Goal: Check status: Check status

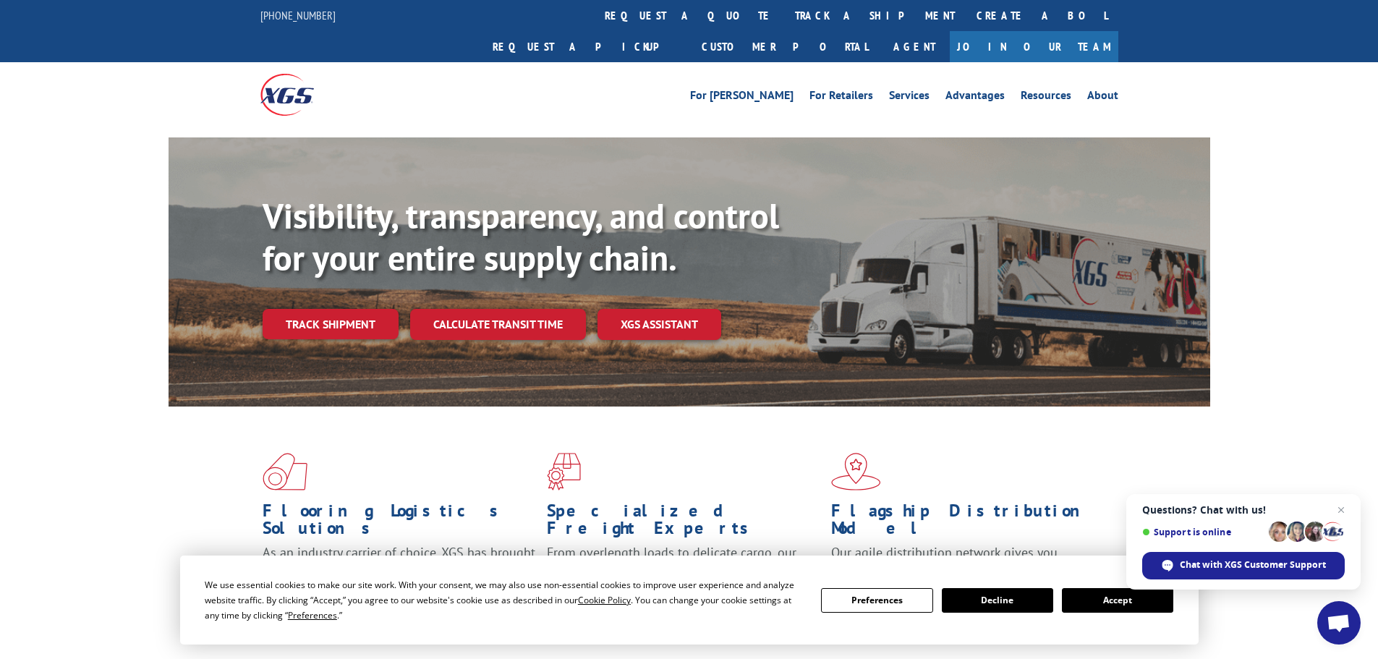
click at [784, 14] on link "track a shipment" at bounding box center [875, 15] width 182 height 31
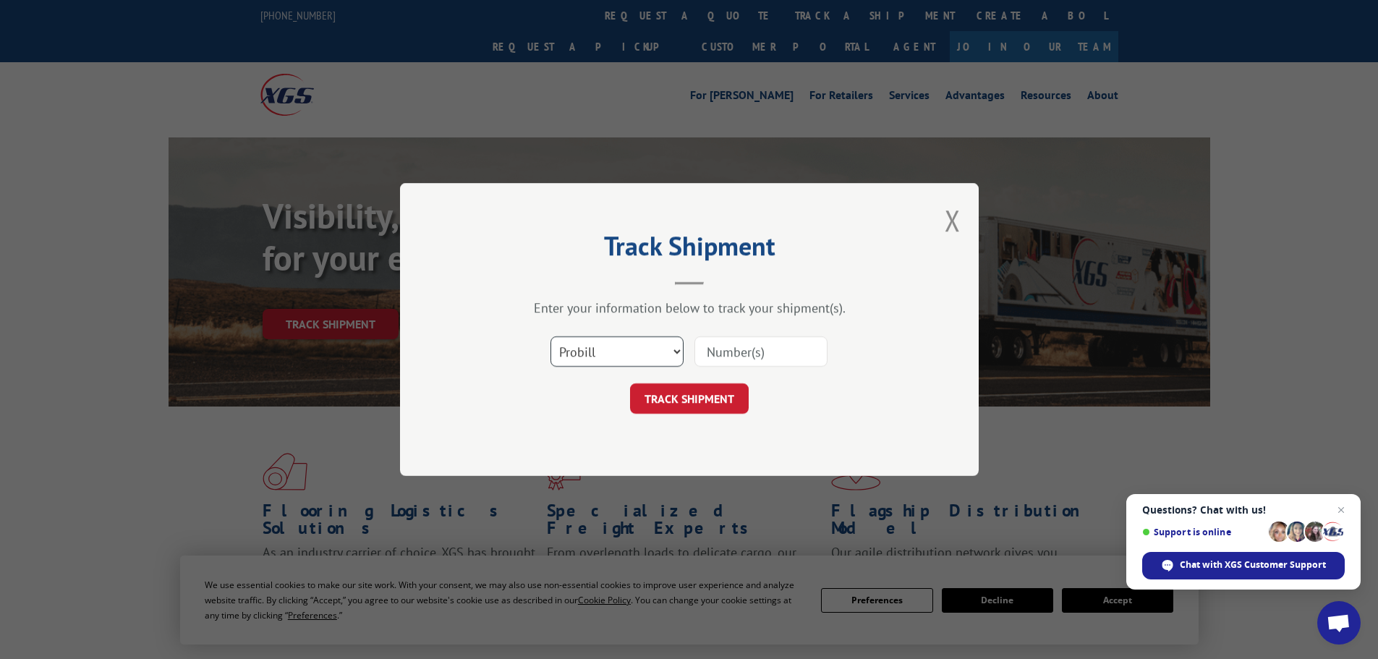
click at [586, 353] on select "Select category... Probill BOL PO" at bounding box center [616, 351] width 133 height 30
select select "po"
click at [550, 336] on select "Select category... Probill BOL PO" at bounding box center [616, 351] width 133 height 30
click at [710, 359] on input at bounding box center [760, 351] width 133 height 30
paste input "09534414"
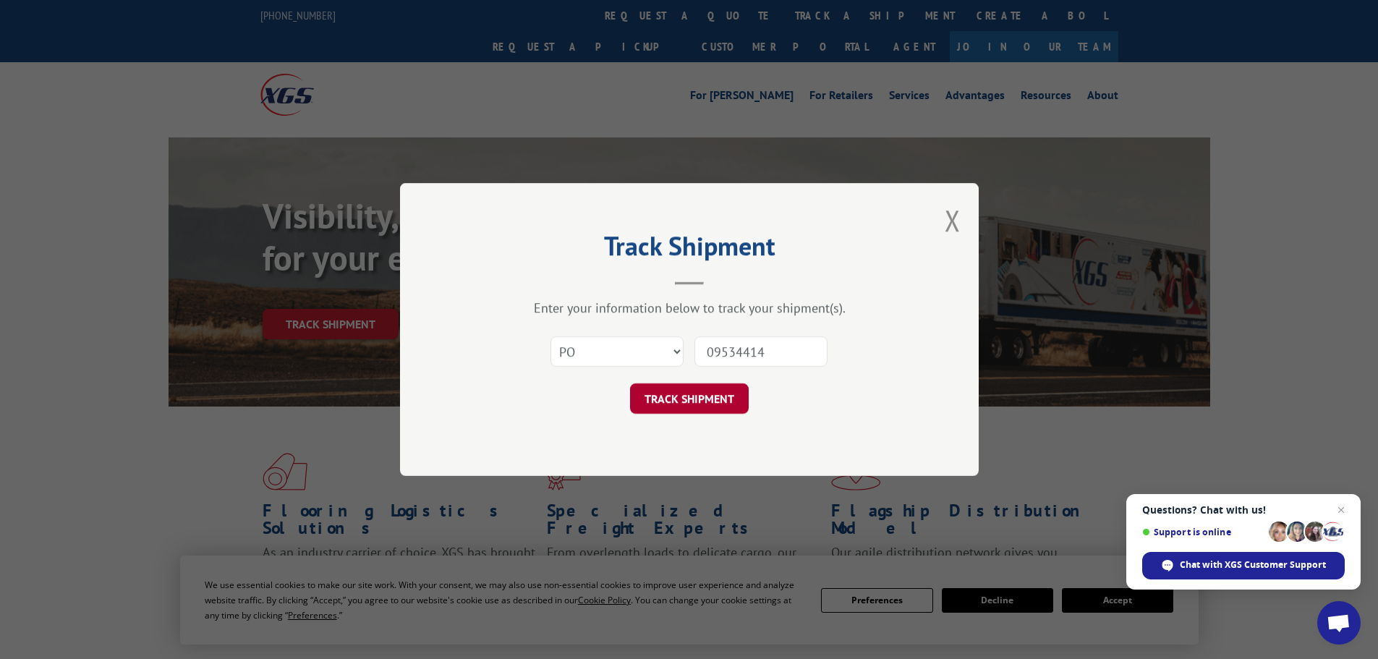
type input "09534414"
click at [673, 409] on button "TRACK SHIPMENT" at bounding box center [689, 398] width 119 height 30
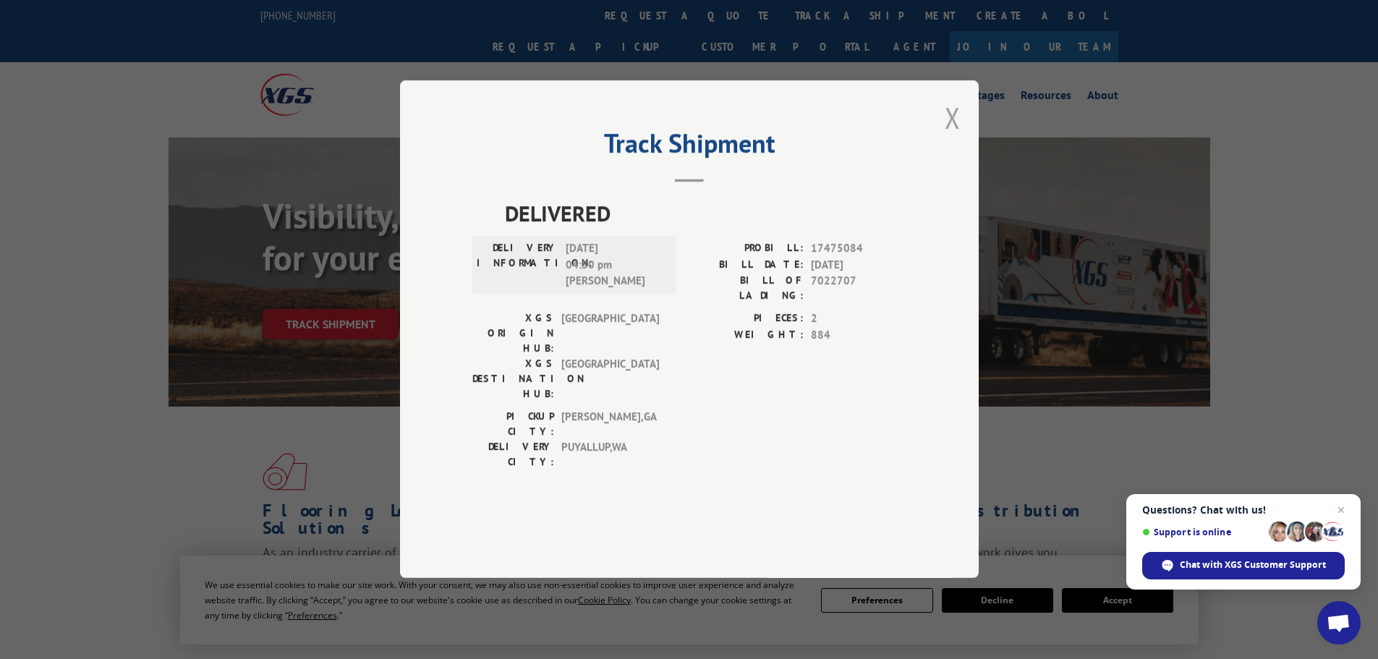
click at [952, 137] on button "Close modal" at bounding box center [953, 117] width 16 height 38
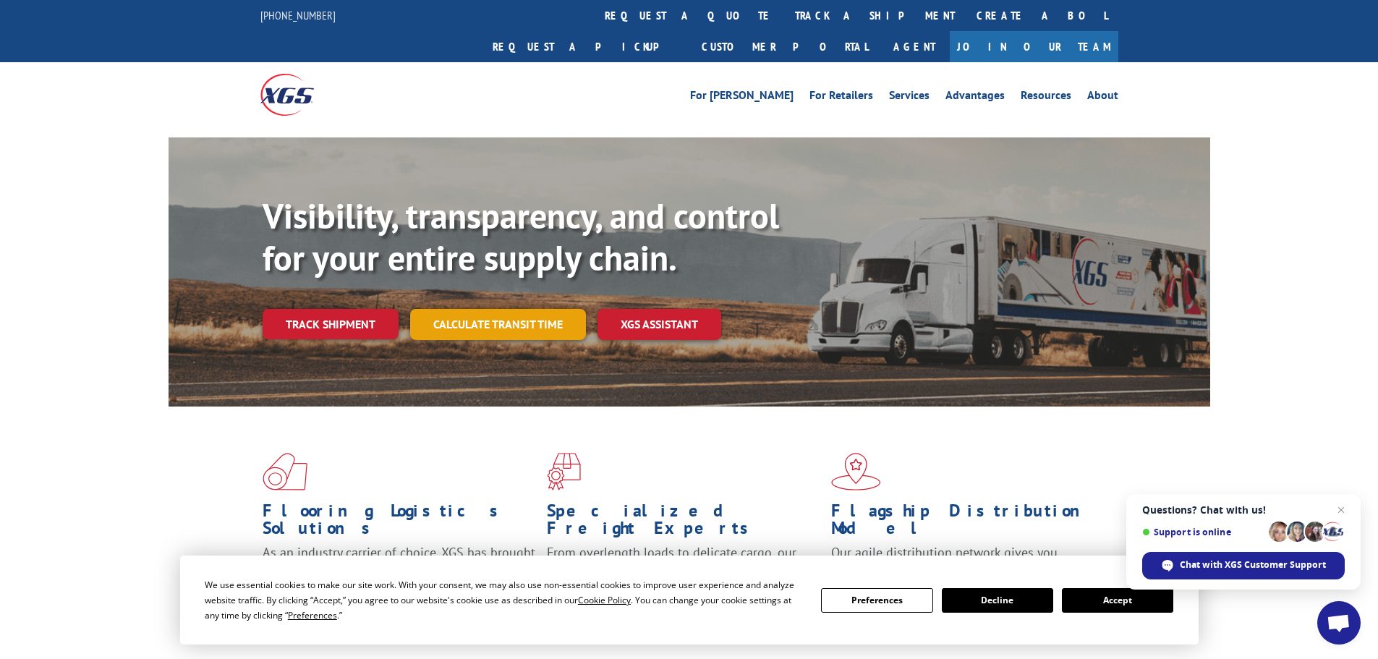
click at [477, 309] on link "Calculate transit time" at bounding box center [498, 324] width 176 height 31
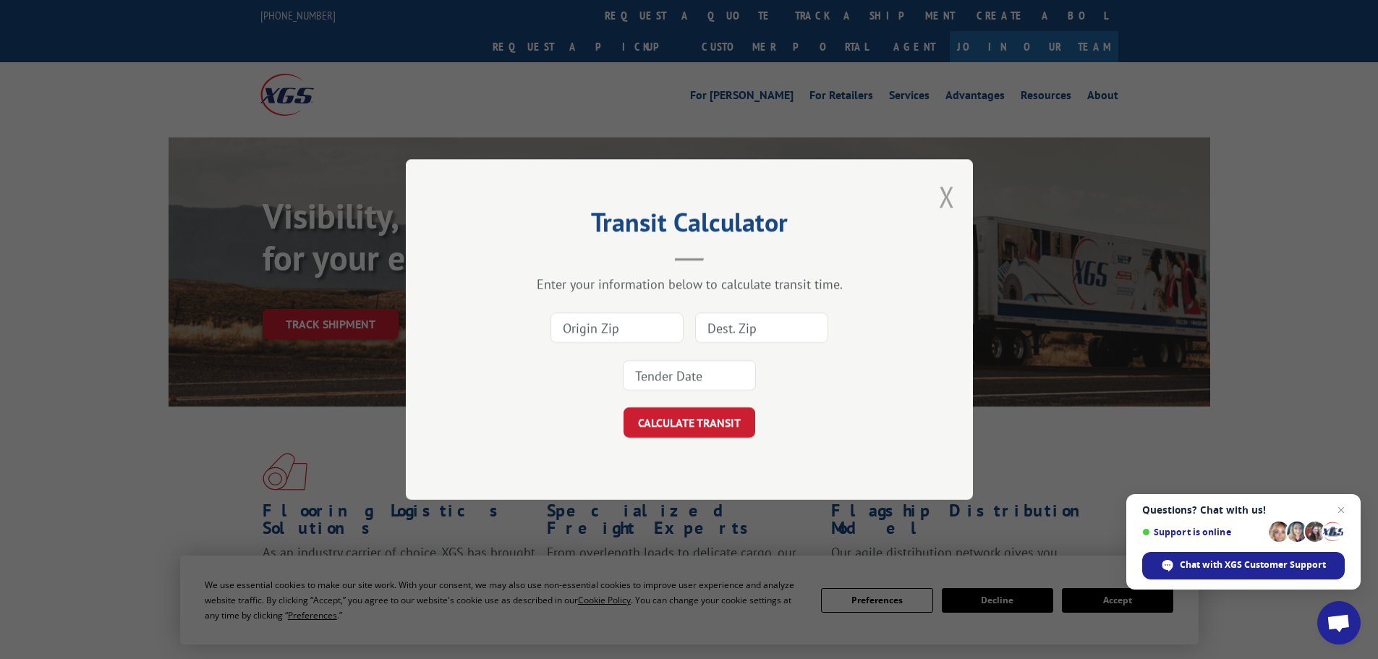
click at [949, 197] on button "Close modal" at bounding box center [947, 196] width 16 height 38
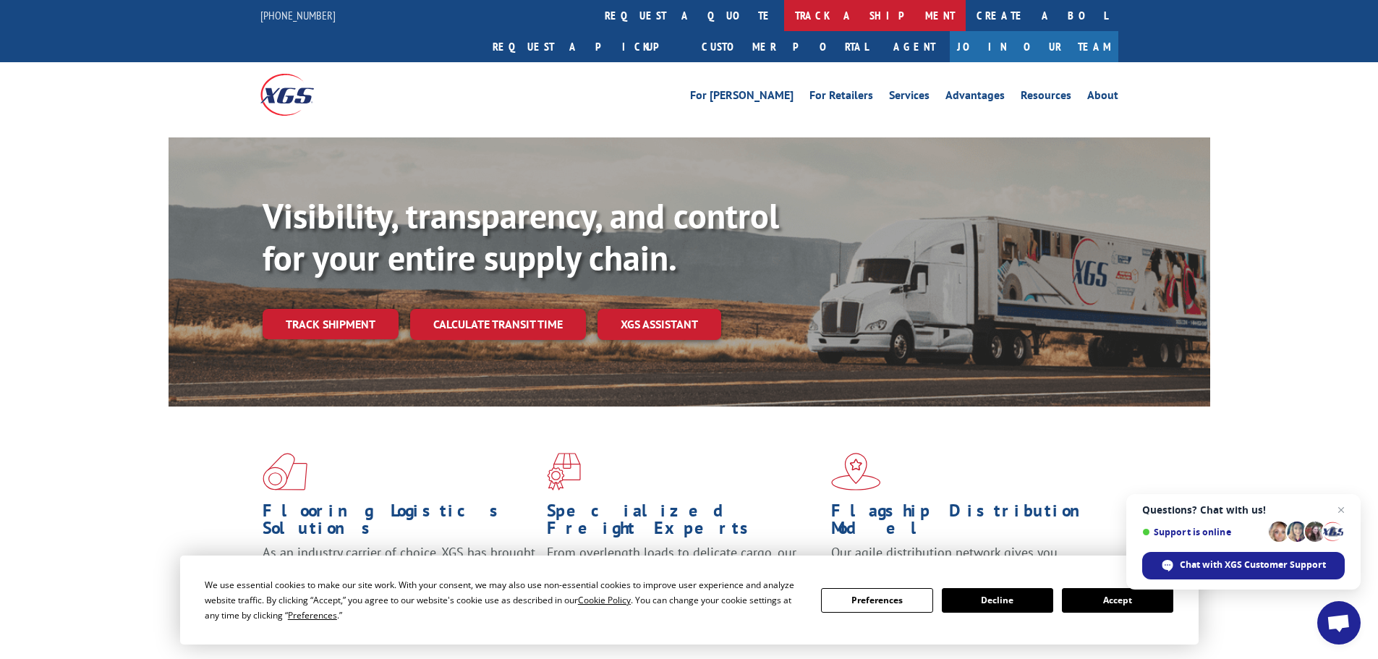
click at [784, 20] on link "track a shipment" at bounding box center [875, 15] width 182 height 31
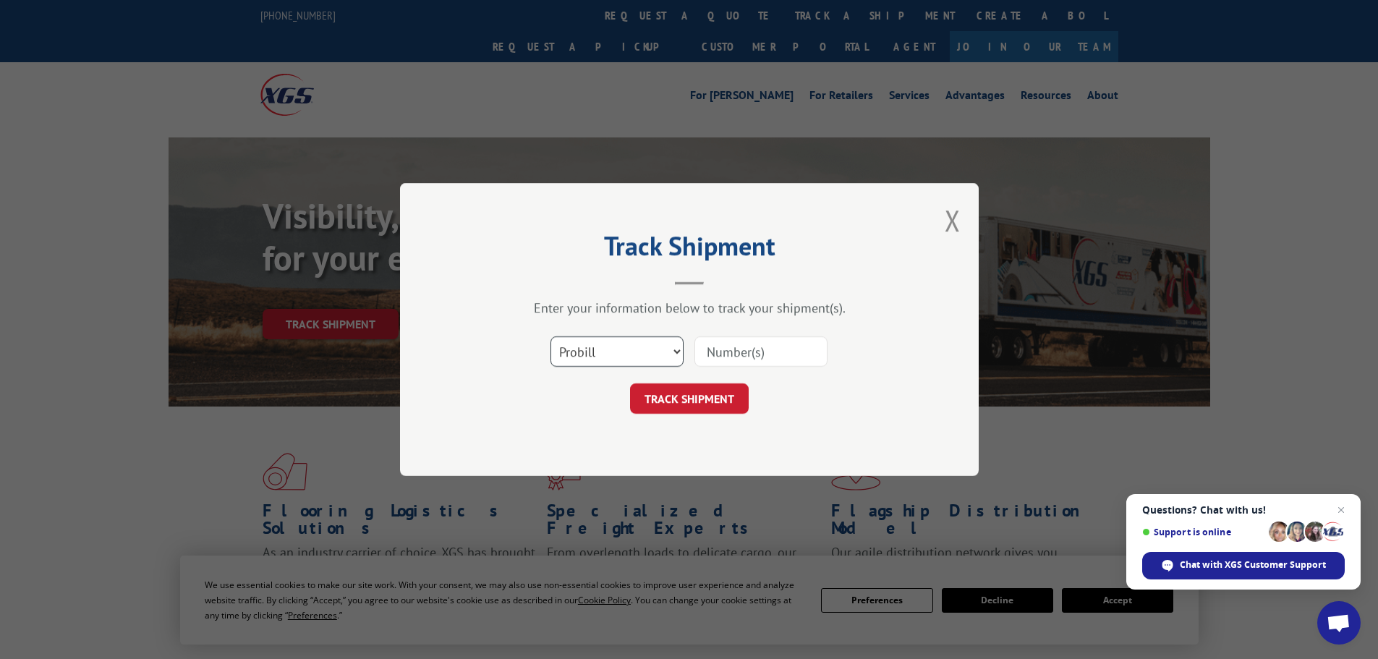
click at [674, 352] on select "Select category... Probill BOL PO" at bounding box center [616, 351] width 133 height 30
select select "bol"
click at [550, 336] on select "Select category... Probill BOL PO" at bounding box center [616, 351] width 133 height 30
click at [723, 352] on input at bounding box center [760, 351] width 133 height 30
paste input "09534414"
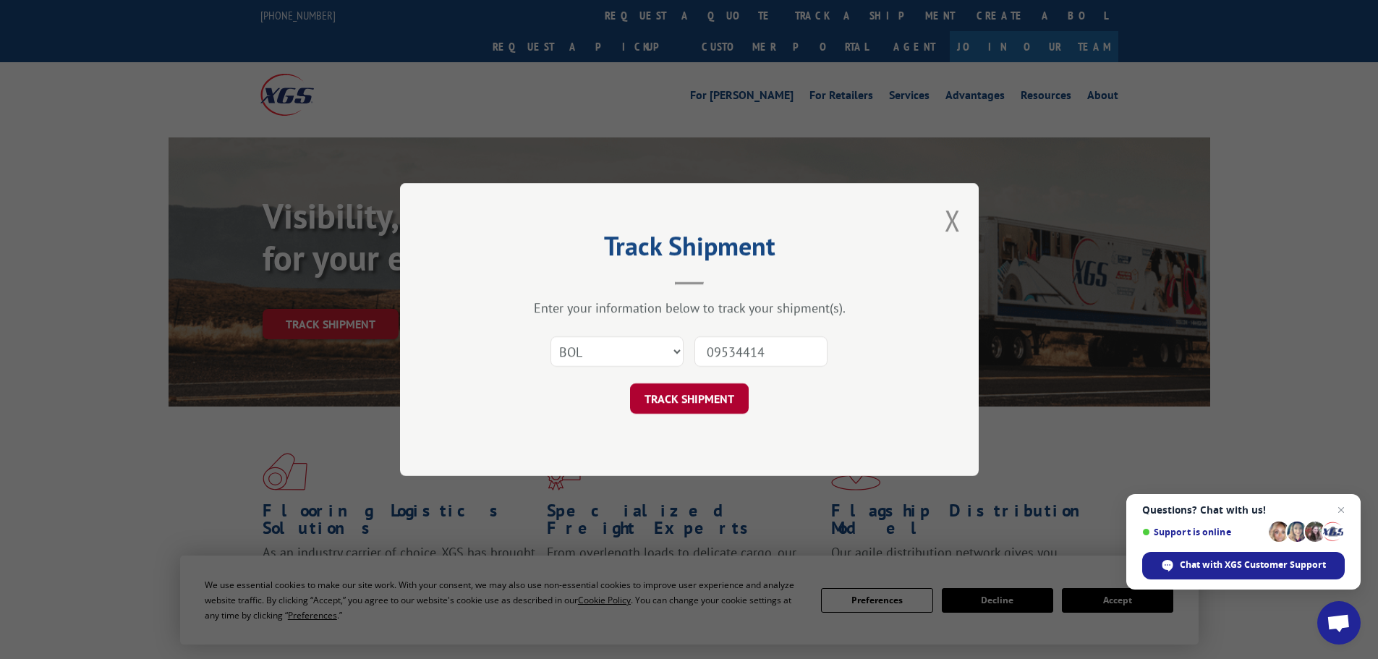
type input "09534414"
click at [712, 406] on button "TRACK SHIPMENT" at bounding box center [689, 398] width 119 height 30
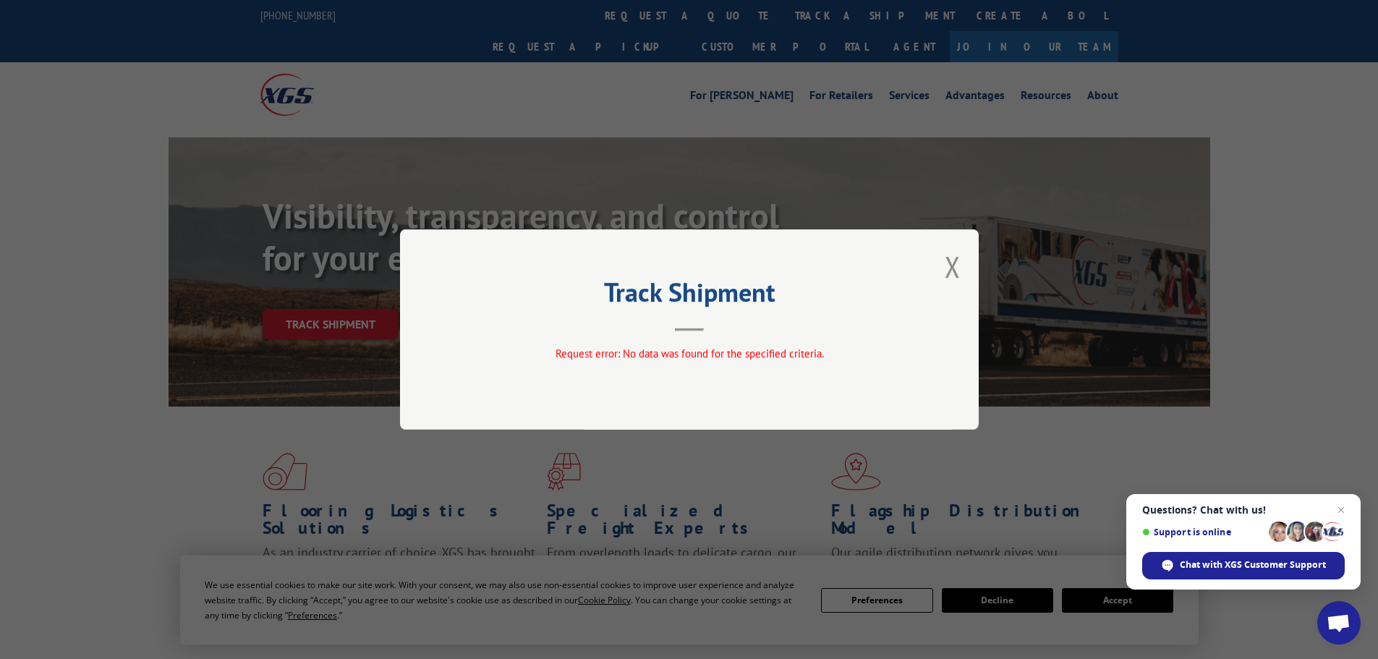
click at [953, 261] on button "Close modal" at bounding box center [953, 266] width 16 height 38
